Goal: Check status: Check status

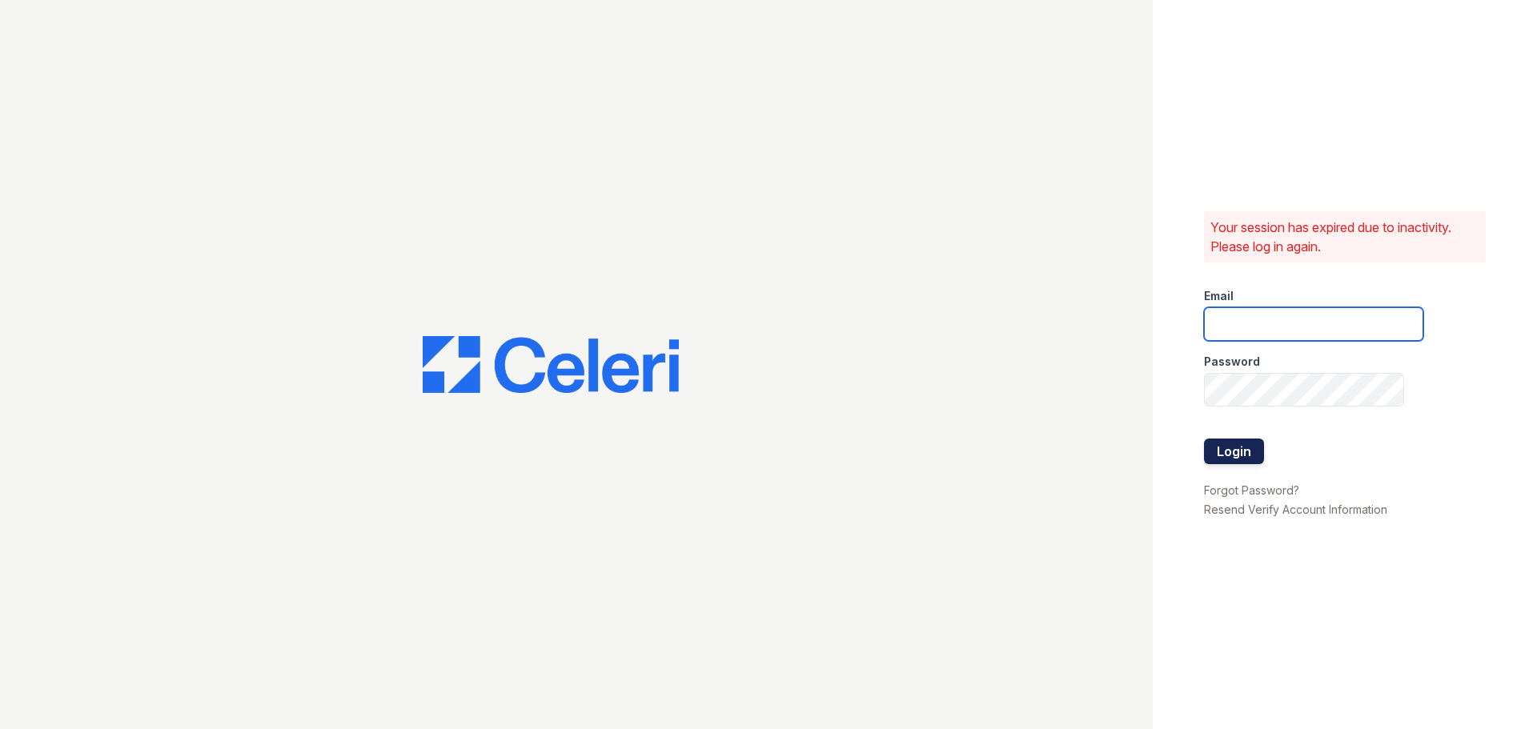
type input "jlaird@rushmoremgmt.com"
click at [1243, 455] on button "Login" at bounding box center [1234, 452] width 60 height 26
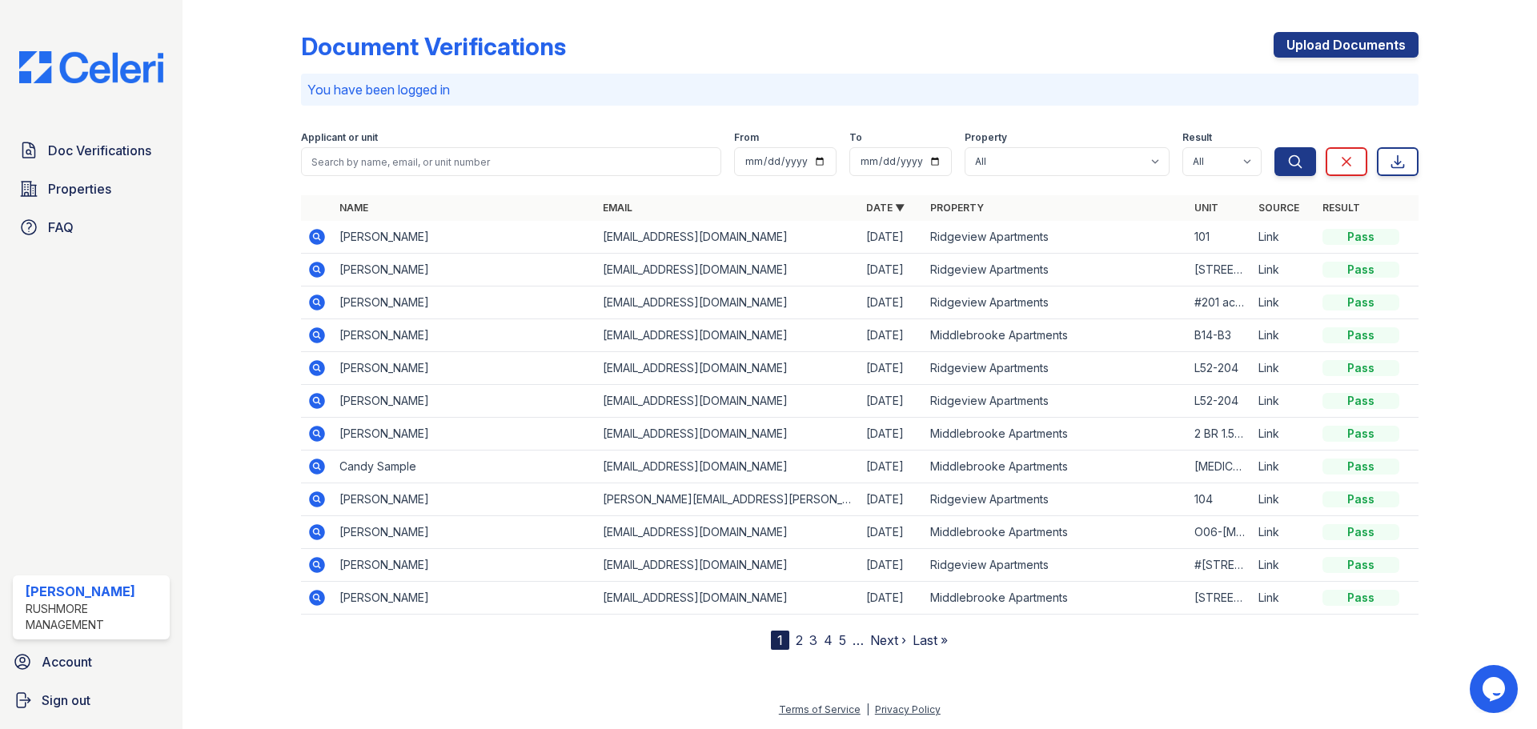
click at [0, 729] on nordpass-portal at bounding box center [0, 729] width 0 height 0
click at [319, 235] on icon at bounding box center [317, 237] width 16 height 16
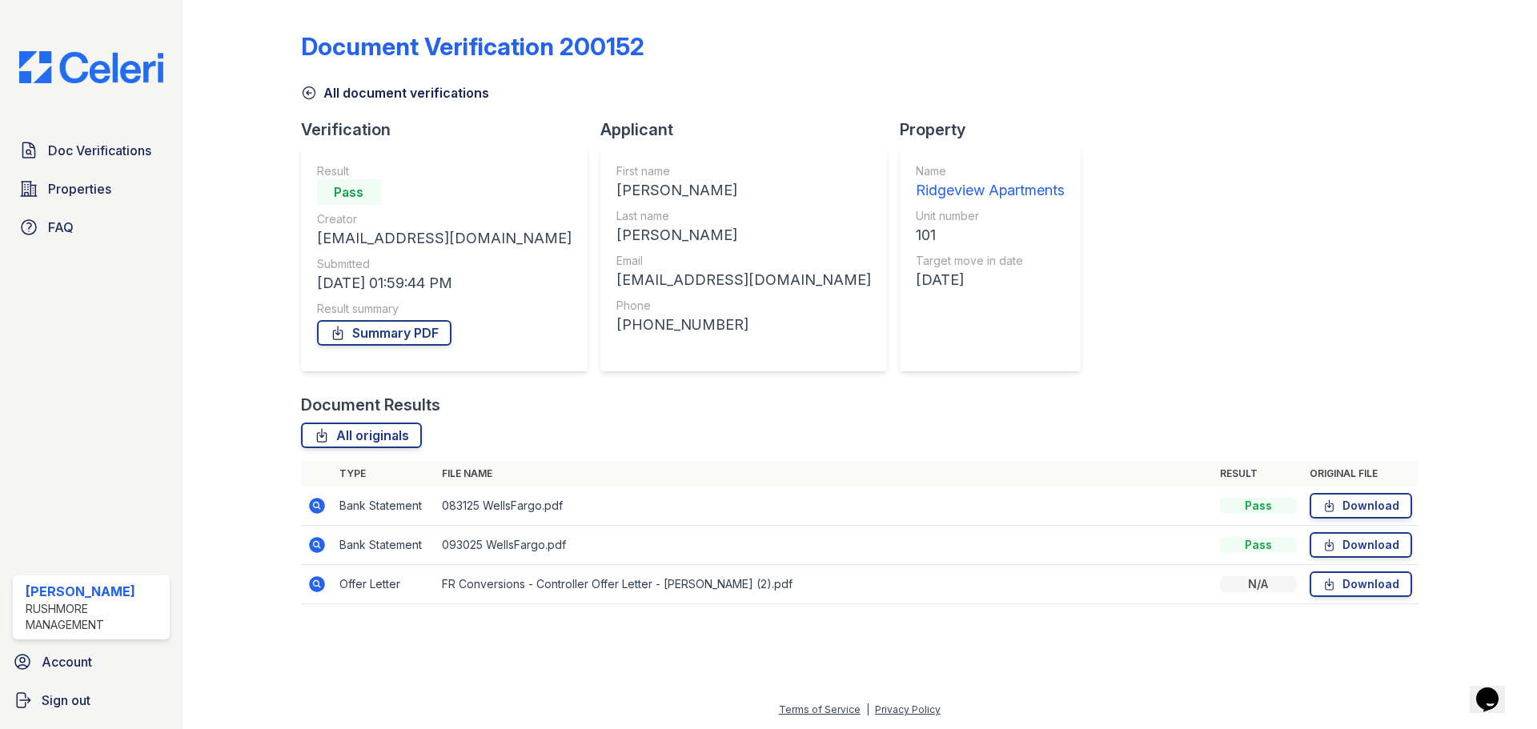
click at [320, 588] on icon at bounding box center [316, 584] width 19 height 19
